Goal: Check status: Check status

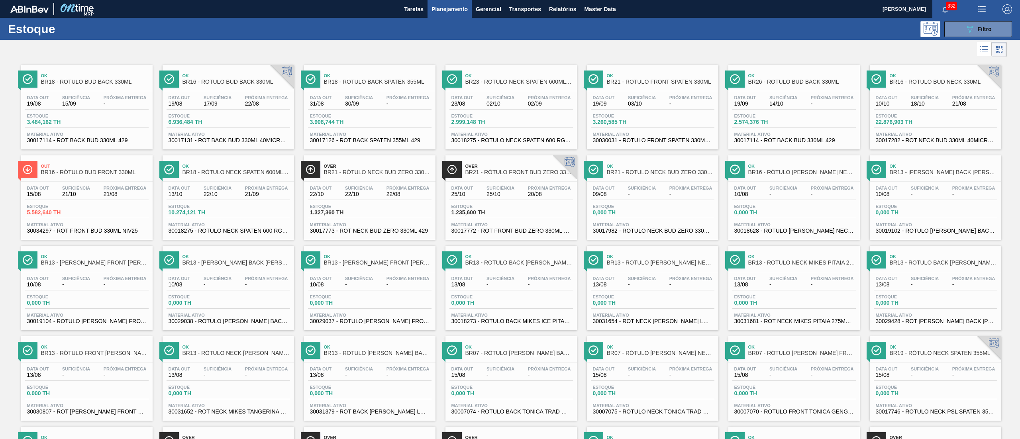
click at [2, 97] on div "Ok BR18 - RÓTULO BUD BACK 330ML Data out 19/08 Suficiência 15/09 Próxima Entreg…" at bounding box center [510, 420] width 1020 height 723
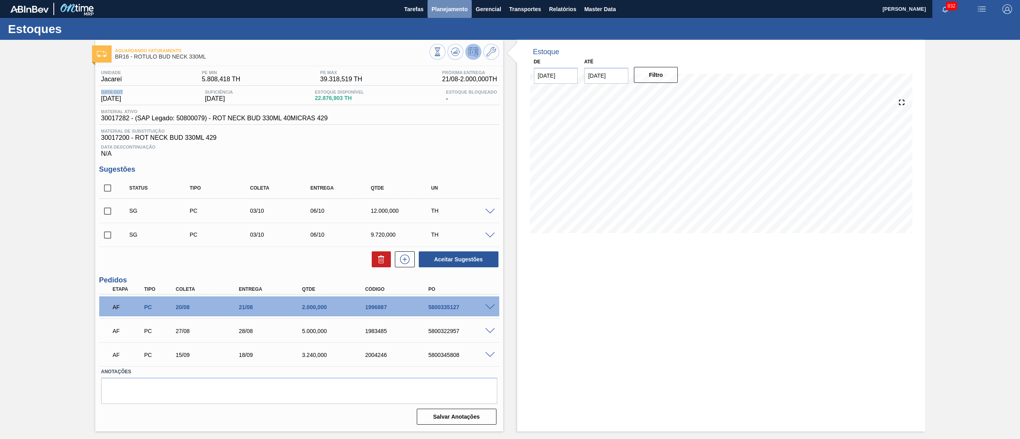
click at [455, 10] on span "Planejamento" at bounding box center [449, 9] width 36 height 10
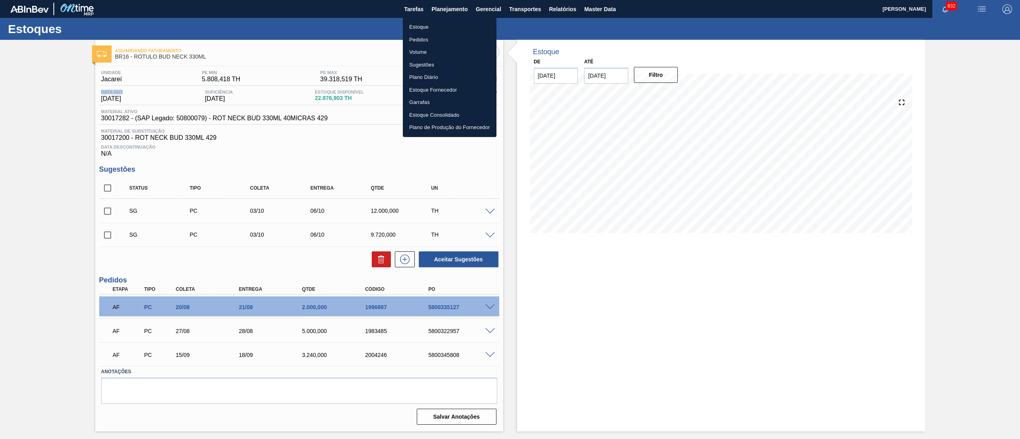
click at [423, 36] on li "Pedidos" at bounding box center [450, 39] width 94 height 13
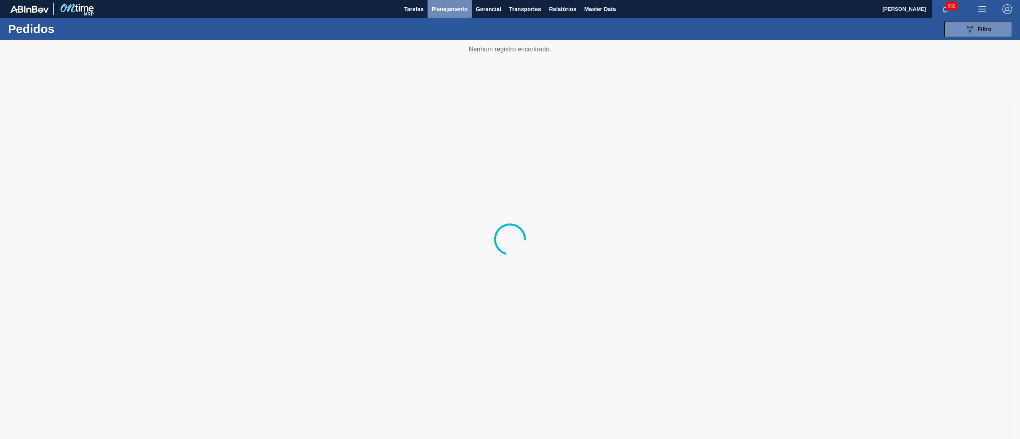
drag, startPoint x: 438, startPoint y: 3, endPoint x: 442, endPoint y: 23, distance: 20.2
click at [438, 3] on button "Planejamento" at bounding box center [449, 9] width 44 height 18
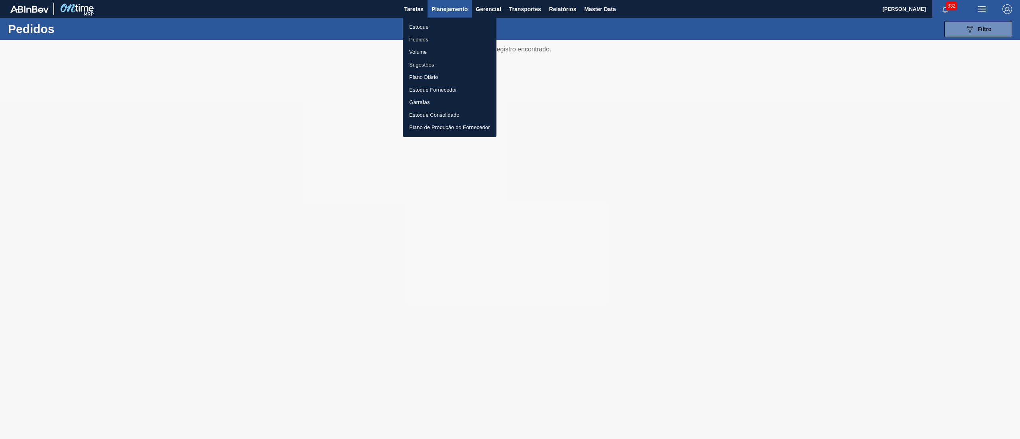
click at [435, 27] on li "Estoque" at bounding box center [450, 27] width 94 height 13
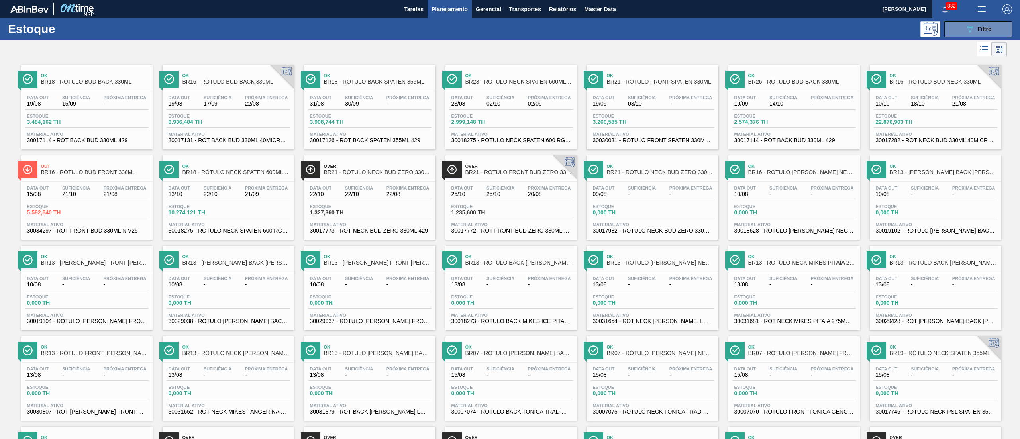
click at [939, 2] on div "832" at bounding box center [950, 9] width 37 height 18
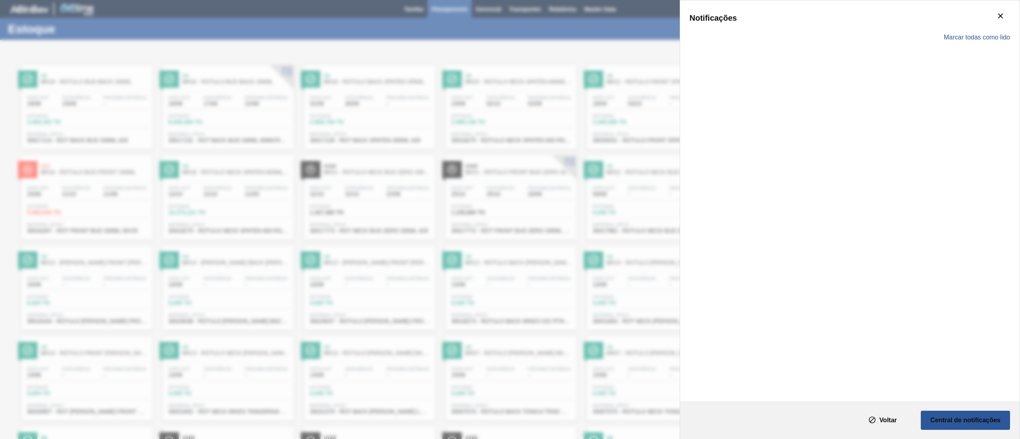
click at [939, 3] on div "Notificações Marcar todas como lido" at bounding box center [849, 200] width 339 height 401
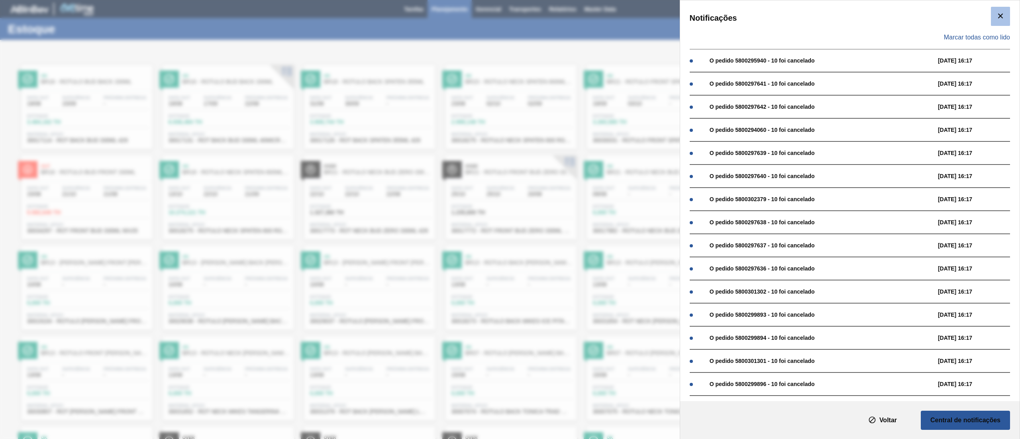
click at [1000, 22] on clb-icon "botão de ícone" at bounding box center [1001, 16] width 10 height 11
